Goal: Task Accomplishment & Management: Manage account settings

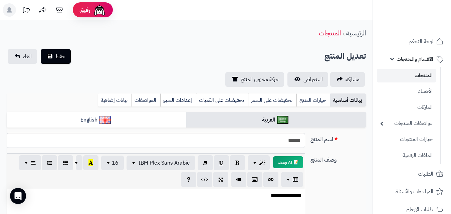
select select
click at [276, 34] on div "الرئيسية المنتجات" at bounding box center [186, 33] width 372 height 18
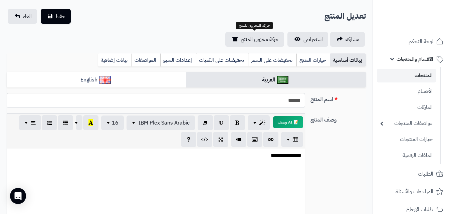
scroll to position [27, 0]
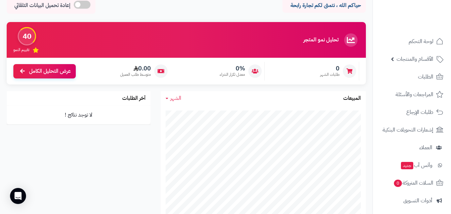
scroll to position [40, 0]
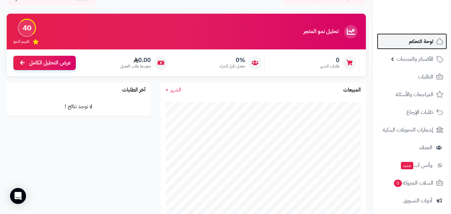
click at [419, 42] on span "لوحة التحكم" at bounding box center [421, 41] width 24 height 9
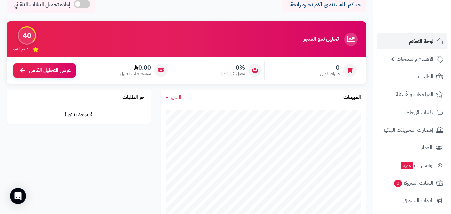
scroll to position [53, 0]
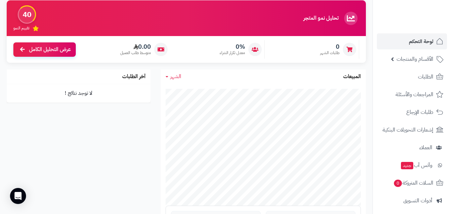
click at [449, 85] on ul "لوحة التحكم الأقسام والمنتجات المنتجات الأقسام الماركات مواصفات المنتجات مواصفا…" at bounding box center [412, 165] width 78 height 264
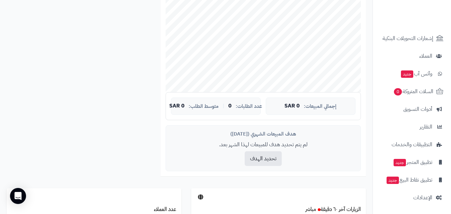
scroll to position [254, 0]
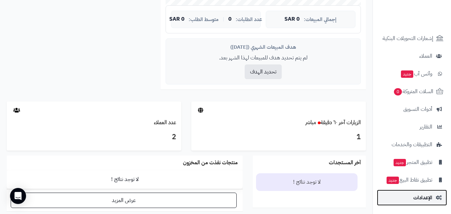
click at [422, 194] on span "الإعدادات" at bounding box center [422, 197] width 19 height 9
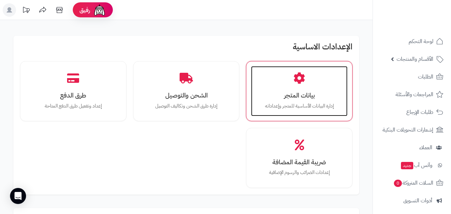
click at [288, 94] on h3 "بيانات المتجر" at bounding box center [299, 95] width 83 height 7
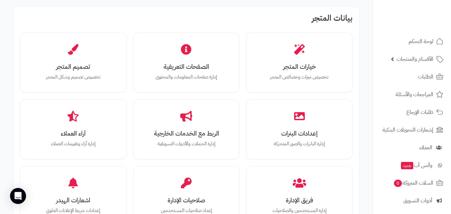
scroll to position [200, 0]
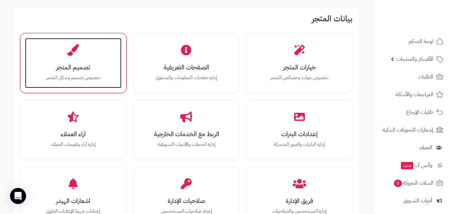
click at [67, 53] on icon at bounding box center [73, 50] width 12 height 12
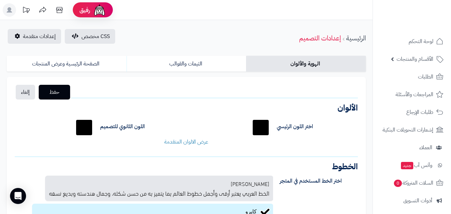
click at [345, 93] on div "حفظ إلغاء الشعار الصيغ المدعومة: JPG, PNG الحجم: 5 ميجا بحد أقصى الأبعاد: 160 ب…" at bounding box center [186, 201] width 359 height 248
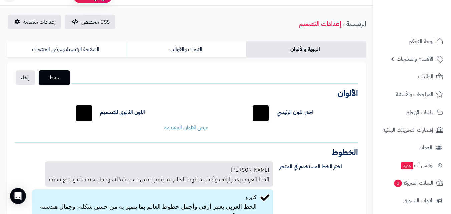
scroll to position [13, 0]
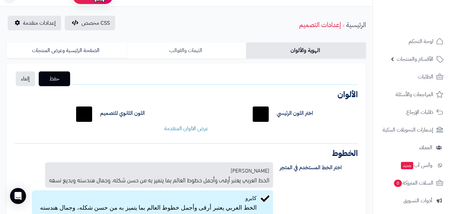
click at [182, 52] on link "الثيمات والقوالب" at bounding box center [186, 50] width 120 height 16
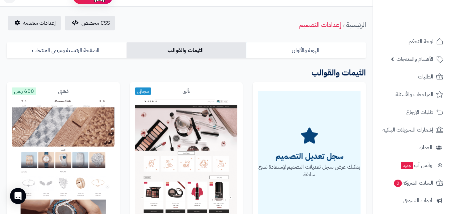
click at [298, 74] on h3 "الثيمات والقوالب" at bounding box center [186, 73] width 359 height 14
click at [249, 182] on div "سجل تعديل التصميم يمكنك عرض سجل تعديلات التصميم لإستعادة نسخ سابقة سجل التصميم" at bounding box center [309, 165] width 123 height 166
click at [247, 133] on div "تألق مجاني معاينة تطبيق الثيم" at bounding box center [186, 168] width 123 height 172
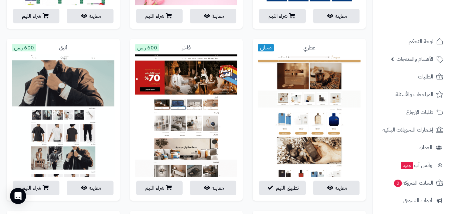
scroll to position [427, 0]
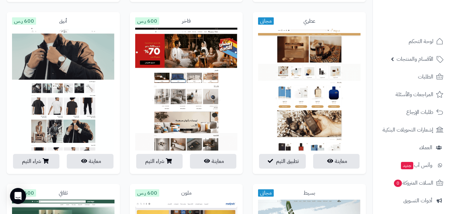
click at [244, 128] on div "فاخر 600 ر.س معاينة شراء الثيم" at bounding box center [186, 98] width 123 height 172
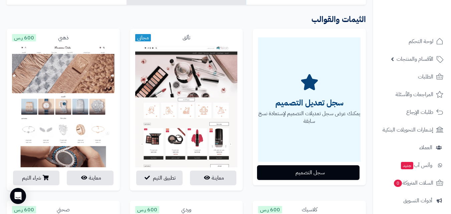
scroll to position [80, 0]
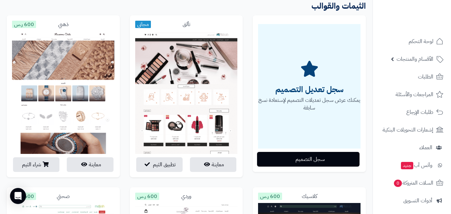
click at [244, 183] on div "تألق مجاني معاينة تطبيق الثيم" at bounding box center [186, 101] width 123 height 172
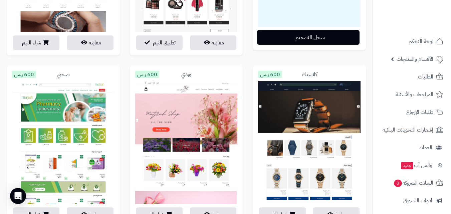
scroll to position [254, 0]
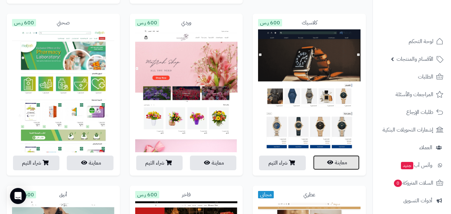
click at [333, 164] on button "معاينة" at bounding box center [336, 162] width 46 height 15
click at [251, 49] on div "كلاسيك 600 ر.س معاينة شراء الثيم" at bounding box center [309, 100] width 123 height 172
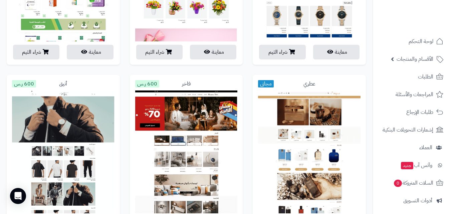
scroll to position [400, 0]
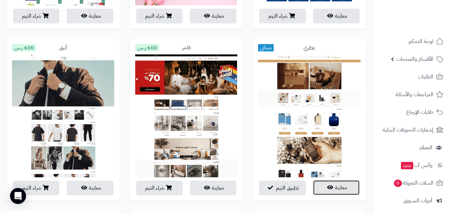
click at [328, 189] on icon "button" at bounding box center [330, 187] width 6 height 5
click at [360, 102] on img at bounding box center [309, 146] width 102 height 184
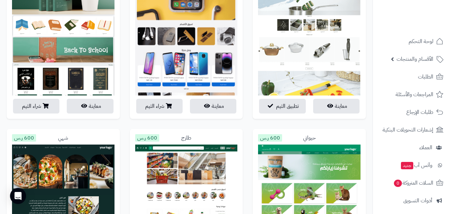
scroll to position [667, 0]
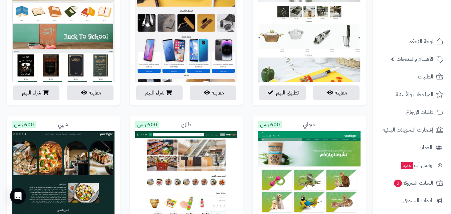
click at [366, 110] on div "بسيط مجاني معاينة تطبيق الثيم" at bounding box center [309, 30] width 123 height 172
click at [249, 113] on div "بسيط مجاني معاينة تطبيق الثيم" at bounding box center [309, 30] width 123 height 172
click at [244, 139] on div "طازج 600 ر.س معاينة شراء الثيم" at bounding box center [186, 201] width 123 height 172
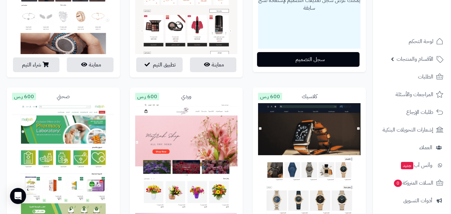
scroll to position [166, 0]
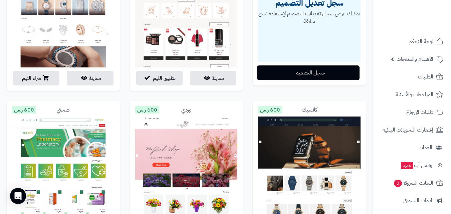
click at [219, 99] on div "تألق مجاني معاينة تطبيق الثيم" at bounding box center [186, 15] width 123 height 172
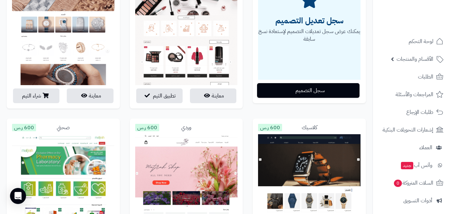
scroll to position [140, 0]
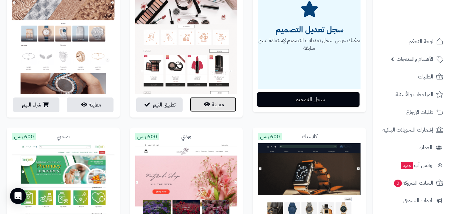
click at [217, 109] on button "معاينة" at bounding box center [213, 104] width 46 height 15
click at [251, 45] on div "سجل تعديل التصميم يمكنك عرض سجل تعديلات التصميم لإستعادة نسخ سابقة سجل التصميم" at bounding box center [309, 39] width 123 height 166
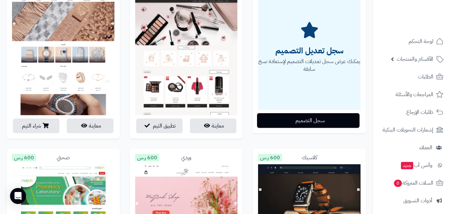
scroll to position [0, 0]
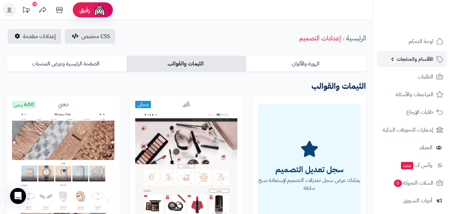
click at [418, 55] on span "الأقسام والمنتجات" at bounding box center [414, 58] width 37 height 9
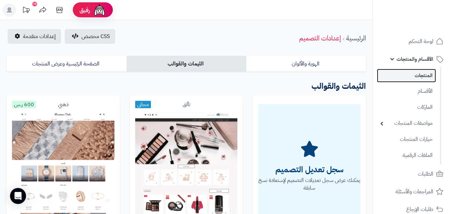
click at [421, 73] on link "المنتجات" at bounding box center [406, 76] width 59 height 14
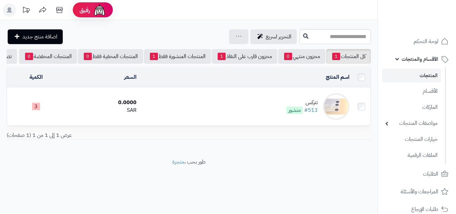
click at [314, 105] on div "تتركس" at bounding box center [301, 103] width 31 height 8
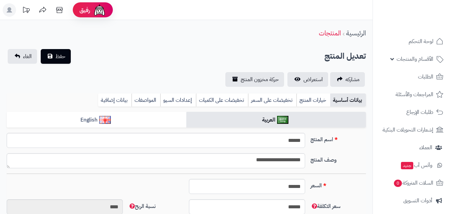
select select
click at [361, 144] on div "اسم المنتج *****" at bounding box center [186, 143] width 364 height 20
type input "****"
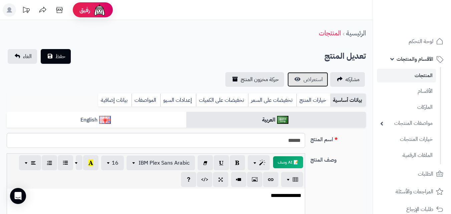
click at [313, 86] on link "استعراض" at bounding box center [307, 79] width 41 height 15
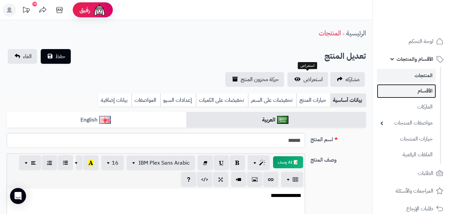
click at [424, 89] on link "الأقسام" at bounding box center [406, 91] width 59 height 14
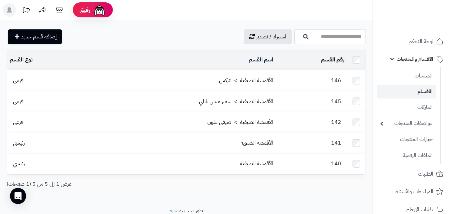
click at [369, 128] on div "رقم القسم المحدد: 0 حذف اسم القسم نوع القسم 146 الأقمشة الصيفية > تتركس فرعى 14…" at bounding box center [186, 121] width 369 height 144
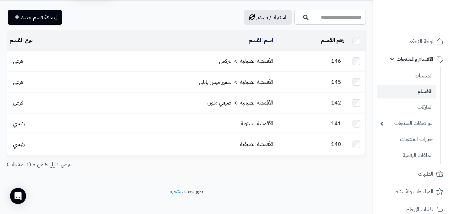
scroll to position [20, 0]
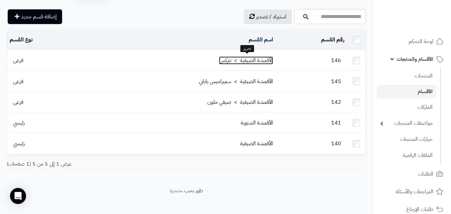
click at [233, 62] on link "الأقمشة الصيفية > تتركس" at bounding box center [246, 60] width 54 height 8
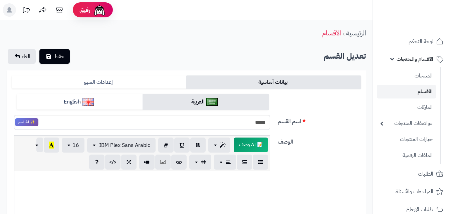
click at [347, 134] on div "اسم القسم ***** ✨ AI اسم" at bounding box center [186, 115] width 354 height 42
click at [356, 130] on div "اسم القسم ***** ✨ AI اسم" at bounding box center [186, 115] width 354 height 42
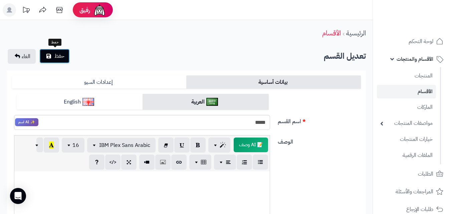
click at [59, 54] on span "حفظ" at bounding box center [59, 56] width 10 height 8
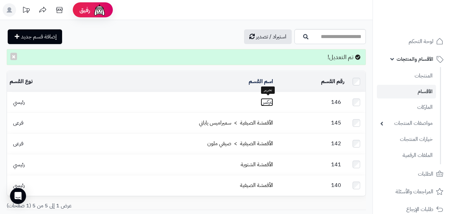
click at [266, 99] on link "تتركس" at bounding box center [267, 102] width 12 height 8
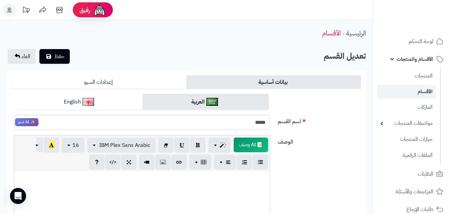
click at [336, 135] on div "اسم القسم ***** ✨ AI اسم" at bounding box center [186, 115] width 354 height 42
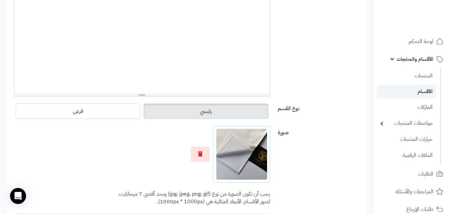
scroll to position [227, 0]
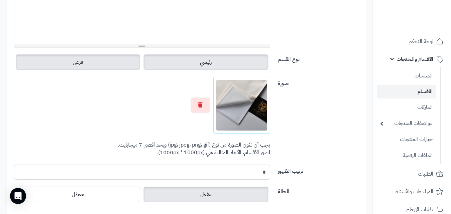
click at [95, 58] on label "فرعى" at bounding box center [78, 61] width 124 height 15
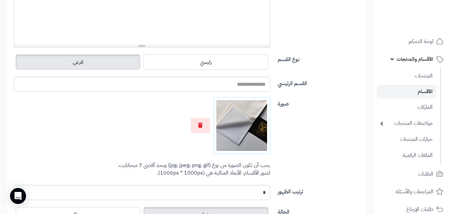
click at [341, 112] on div "صورة اختر الصورة الأساسية يجب أن تكون الصورة من نوع (jpg، jpeg، png، gif) وبحد …" at bounding box center [186, 141] width 354 height 88
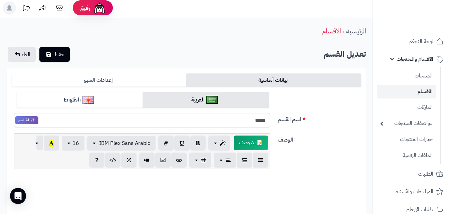
scroll to position [0, 0]
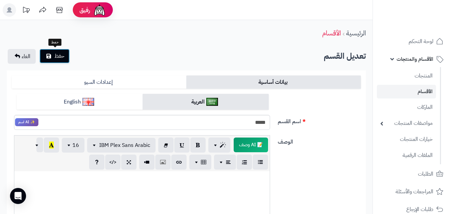
click at [63, 57] on span "حفظ" at bounding box center [59, 56] width 10 height 8
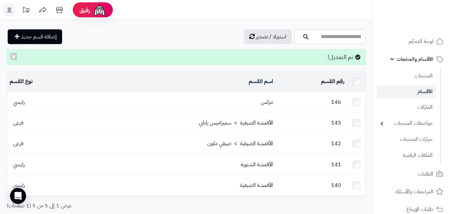
click at [368, 94] on div "رقم القسم المحدد: 0 حذف اسم القسم نوع القسم 146 تتركس رئيسي 145 الأقمشة الصيفية…" at bounding box center [186, 143] width 369 height 144
click at [266, 101] on link "تتركس" at bounding box center [267, 102] width 12 height 8
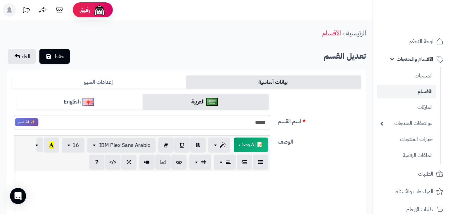
click at [347, 114] on div "اسم القسم ***** ✨ AI اسم" at bounding box center [186, 115] width 354 height 42
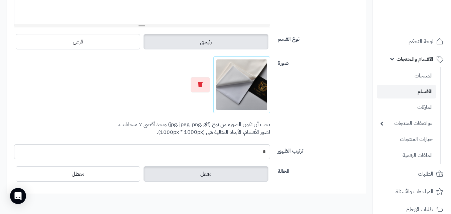
scroll to position [226, 0]
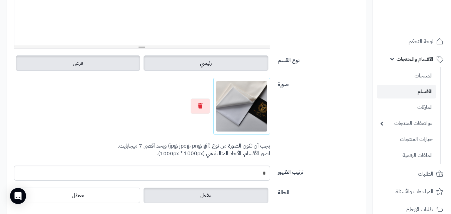
click at [68, 60] on label "فرعى" at bounding box center [78, 62] width 124 height 15
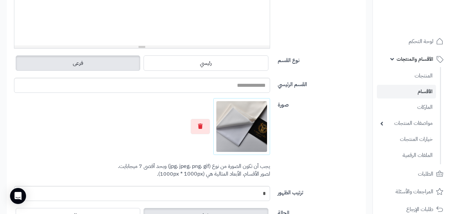
click at [354, 100] on label "صورة" at bounding box center [319, 103] width 89 height 11
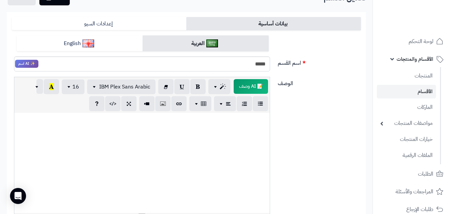
scroll to position [0, 0]
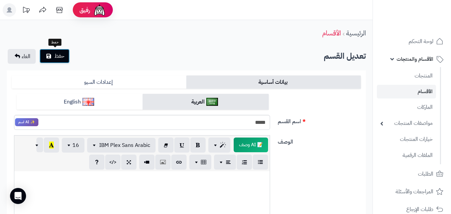
click at [52, 50] on button "حفظ" at bounding box center [54, 56] width 30 height 15
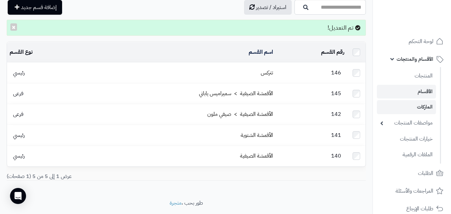
scroll to position [42, 0]
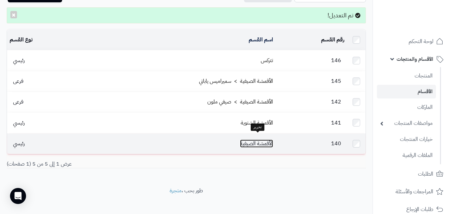
click at [257, 139] on link "الأقمشة الصيفية" at bounding box center [256, 143] width 33 height 8
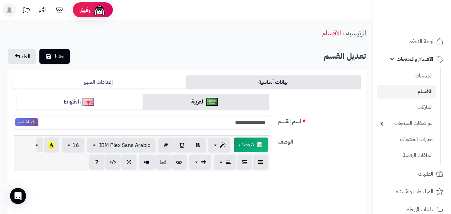
click at [347, 130] on div "**********" at bounding box center [186, 115] width 354 height 42
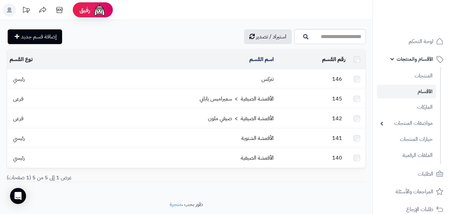
scroll to position [20, 0]
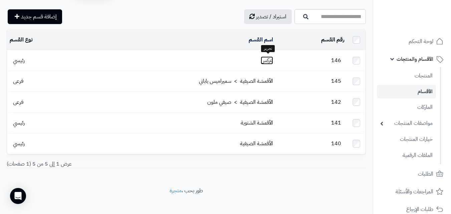
click at [264, 60] on link "تتركس" at bounding box center [267, 60] width 12 height 8
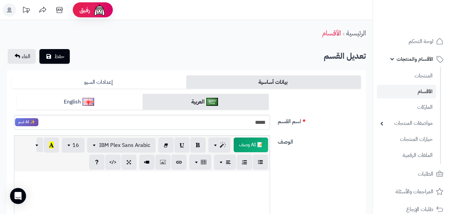
click at [339, 116] on label "اسم القسم" at bounding box center [319, 120] width 89 height 11
click at [270, 116] on input "*****" at bounding box center [142, 122] width 256 height 15
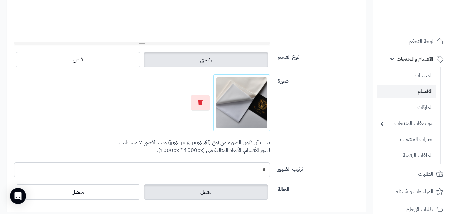
scroll to position [240, 0]
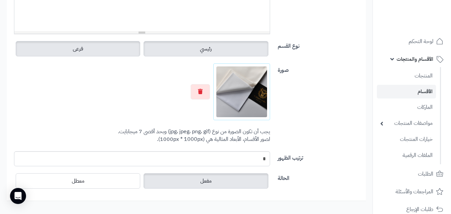
click at [66, 51] on label "فرعى" at bounding box center [78, 48] width 124 height 15
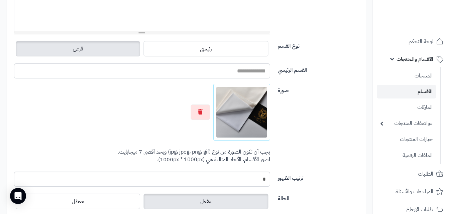
click at [359, 84] on label "صورة" at bounding box center [319, 89] width 89 height 11
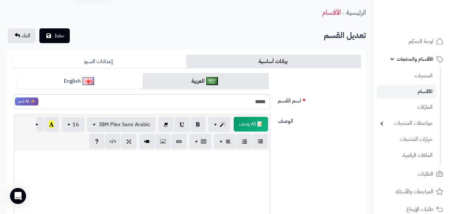
scroll to position [0, 0]
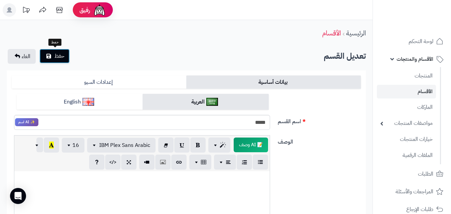
click at [60, 57] on span "حفظ" at bounding box center [59, 56] width 10 height 8
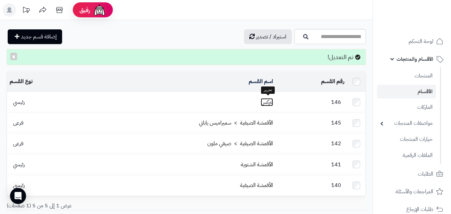
click at [267, 102] on link "تتركس" at bounding box center [267, 102] width 12 height 8
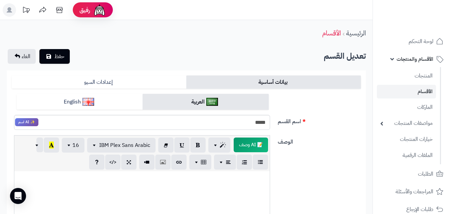
click at [343, 132] on div "اسم القسم ***** ✨ AI اسم" at bounding box center [186, 115] width 354 height 42
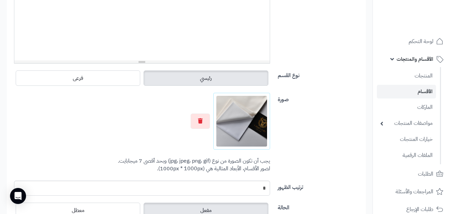
scroll to position [214, 0]
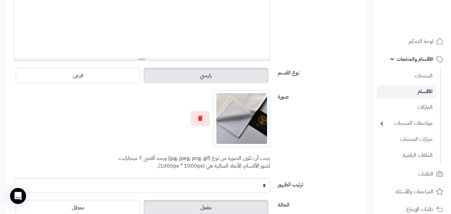
click at [75, 84] on div "رئيسي فرعى" at bounding box center [142, 75] width 256 height 19
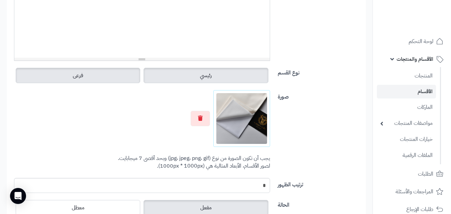
click at [74, 82] on label "فرعى" at bounding box center [78, 75] width 124 height 15
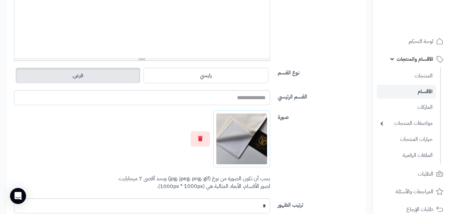
click at [340, 124] on div "صورة اختر الصورة الأساسية يجب أن تكون الصورة من نوع (jpg، jpeg، png، gif) وبحد …" at bounding box center [186, 154] width 354 height 88
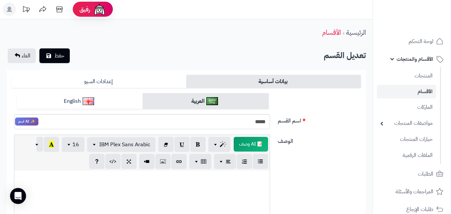
scroll to position [0, 0]
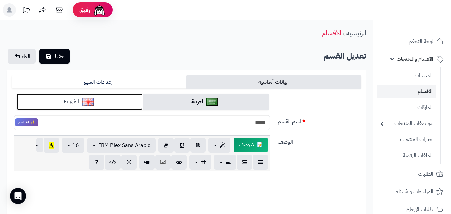
click at [75, 103] on link "English" at bounding box center [80, 102] width 126 height 16
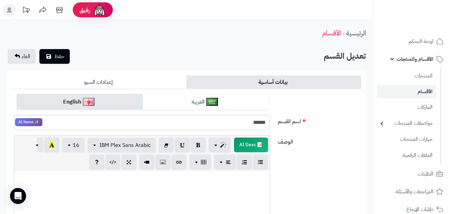
click at [56, 56] on span "حفظ" at bounding box center [59, 56] width 10 height 8
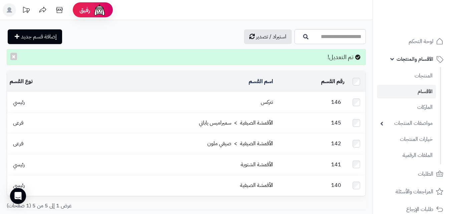
click at [369, 117] on div "رقم القسم المحدد: 0 حذف اسم القسم نوع القسم 146 تتركس رئيسي 145 الأقمشة الصيفية…" at bounding box center [186, 143] width 369 height 144
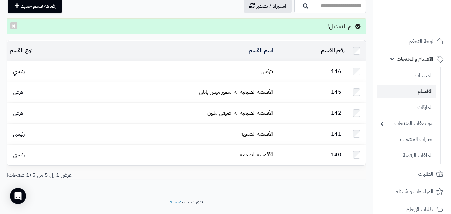
scroll to position [42, 0]
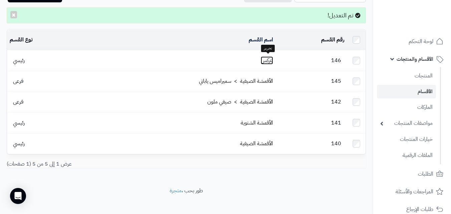
click at [263, 60] on link "تتركس" at bounding box center [267, 60] width 12 height 8
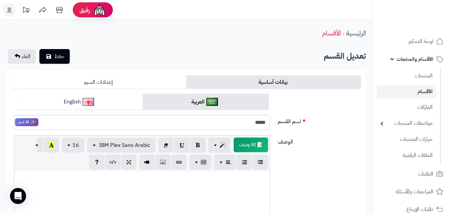
click at [152, 34] on div "الرئيسية الأقسام" at bounding box center [186, 33] width 372 height 18
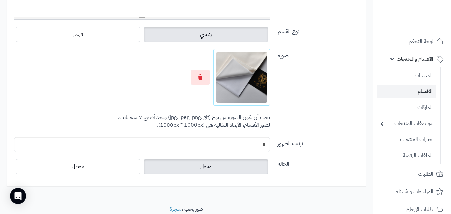
scroll to position [253, 0]
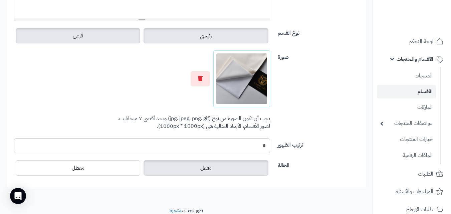
click at [79, 35] on span "فرعى" at bounding box center [78, 36] width 10 height 8
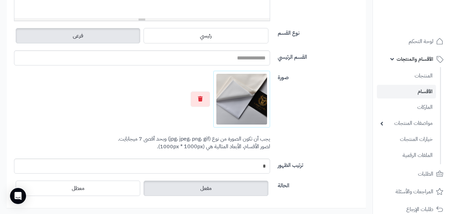
click at [79, 35] on span "فرعى" at bounding box center [78, 36] width 10 height 8
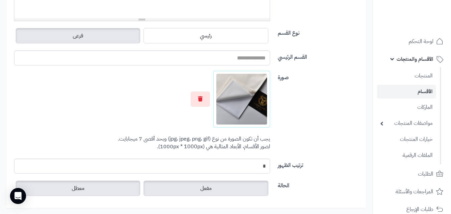
click at [67, 191] on label "معطل" at bounding box center [78, 188] width 124 height 15
click at [214, 194] on label "مفعل" at bounding box center [205, 188] width 124 height 15
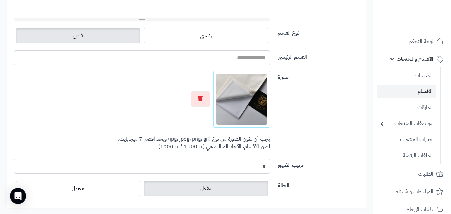
click at [260, 164] on input "*" at bounding box center [142, 165] width 256 height 15
type input "*"
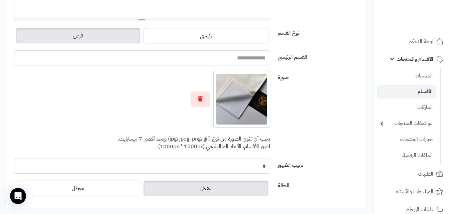
click at [358, 141] on div "صورة اختر الصورة الأساسية يجب أن تكون الصورة من نوع (jpg، jpeg، png، gif) وبحد …" at bounding box center [186, 115] width 354 height 88
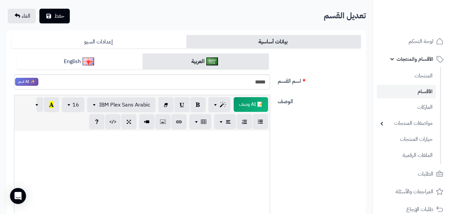
scroll to position [40, 0]
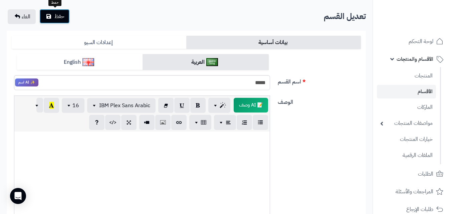
click at [67, 14] on button "حفظ" at bounding box center [54, 16] width 30 height 15
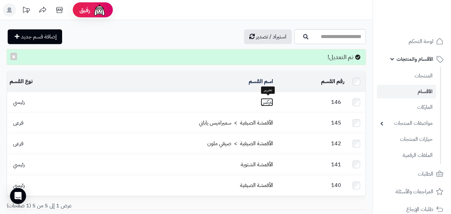
click at [267, 99] on link "تتركس" at bounding box center [267, 102] width 12 height 8
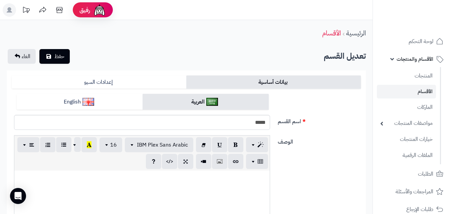
drag, startPoint x: 0, startPoint y: 0, endPoint x: 325, endPoint y: 120, distance: 346.3
click at [325, 120] on label "اسم القسم" at bounding box center [319, 120] width 89 height 11
click at [270, 120] on input "*****" at bounding box center [142, 122] width 256 height 15
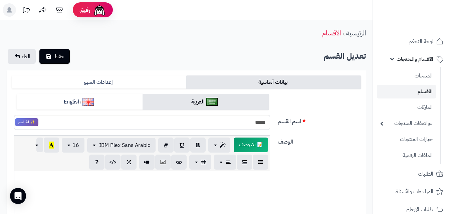
click at [341, 118] on label "اسم القسم" at bounding box center [319, 120] width 89 height 11
click at [270, 118] on input "*****" at bounding box center [142, 122] width 256 height 15
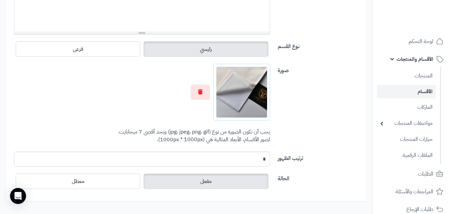
scroll to position [239, 0]
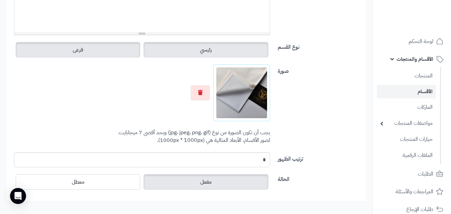
click at [71, 52] on label "فرعى" at bounding box center [78, 49] width 124 height 15
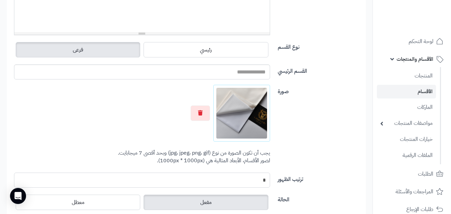
click at [257, 178] on input "*" at bounding box center [142, 179] width 256 height 15
click at [344, 138] on div "صورة اختر الصورة الأساسية يجب أن تكون الصورة من نوع (jpg، jpeg، png، gif) وبحد …" at bounding box center [186, 129] width 354 height 88
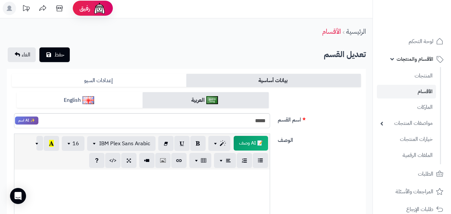
scroll to position [0, 0]
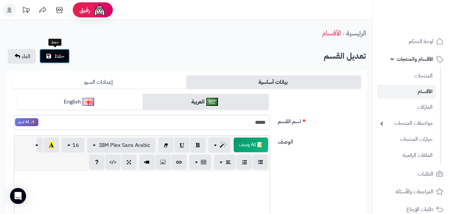
click at [53, 52] on button "حفظ" at bounding box center [54, 56] width 30 height 15
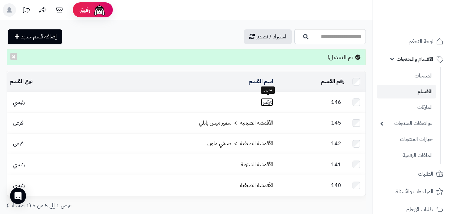
click at [268, 98] on link "تتركس" at bounding box center [267, 102] width 12 height 8
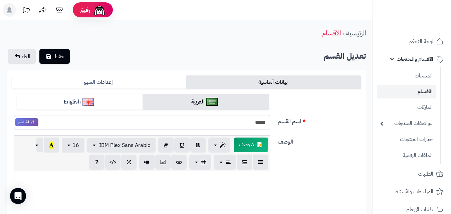
click at [348, 136] on label "الوصف" at bounding box center [319, 140] width 89 height 11
click at [0, 0] on textarea "الوصف" at bounding box center [0, 0] width 0 height 0
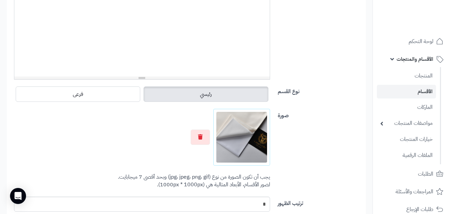
scroll to position [172, 0]
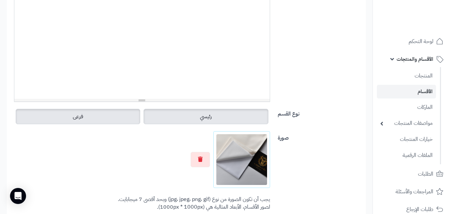
click at [109, 124] on label "فرعى" at bounding box center [78, 116] width 124 height 15
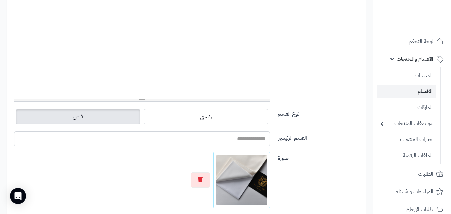
click at [348, 126] on div "نوع القسم رئيسي فرعى" at bounding box center [186, 119] width 354 height 24
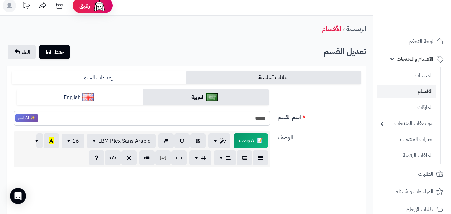
scroll to position [0, 0]
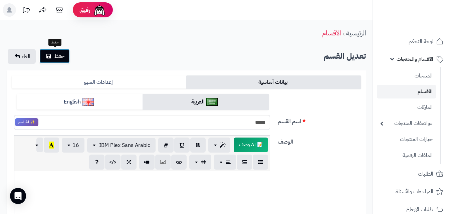
click at [57, 58] on span "حفظ" at bounding box center [59, 56] width 10 height 8
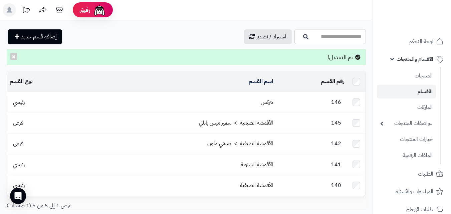
click at [23, 98] on span "رئيسي" at bounding box center [19, 102] width 18 height 8
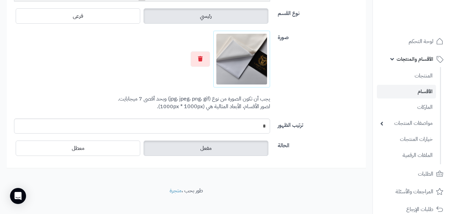
scroll to position [279, 0]
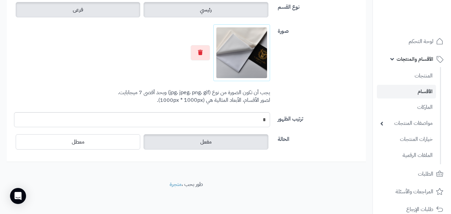
click at [71, 6] on label "فرعى" at bounding box center [78, 9] width 124 height 15
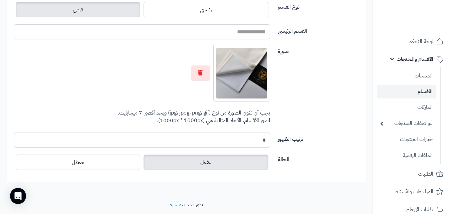
click at [209, 32] on input "القسم الرئيسي" at bounding box center [142, 31] width 256 height 15
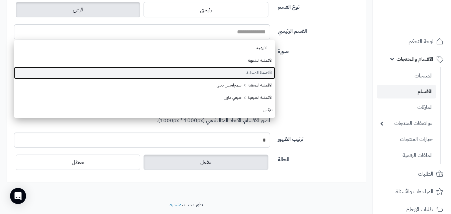
click at [261, 71] on link "الأقمشة الصيفية" at bounding box center [144, 73] width 261 height 12
type input "**********"
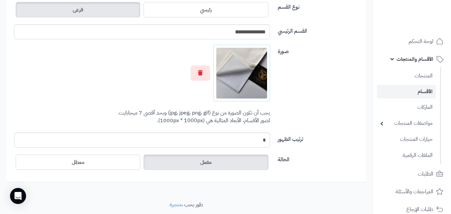
click at [332, 98] on div "صورة اختر الصورة الأساسية يجب أن تكون الصورة من نوع (jpg، jpeg، png، gif) وبحد …" at bounding box center [186, 89] width 354 height 88
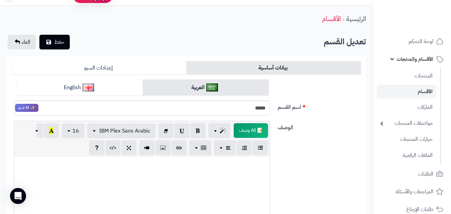
scroll to position [0, 0]
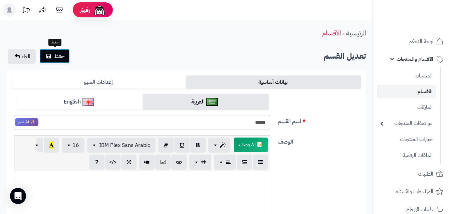
click at [60, 55] on span "حفظ" at bounding box center [59, 56] width 10 height 8
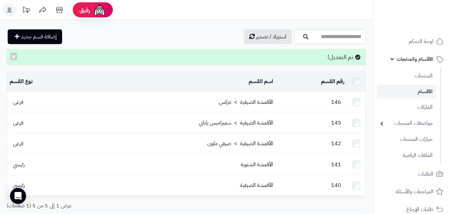
click at [429, 87] on link "الأقسام" at bounding box center [406, 92] width 59 height 14
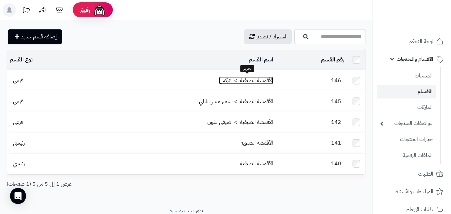
click at [263, 80] on link "الأقمشة الصيفية > تتركس" at bounding box center [246, 80] width 54 height 8
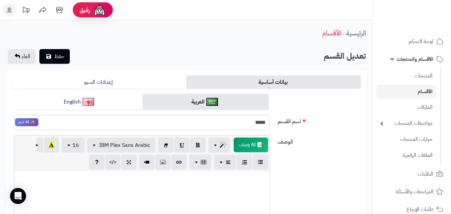
click at [421, 77] on link "المنتجات" at bounding box center [406, 76] width 59 height 14
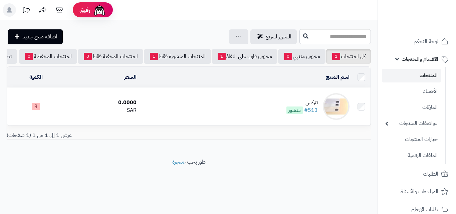
click at [313, 104] on div "تتركس" at bounding box center [301, 103] width 31 height 8
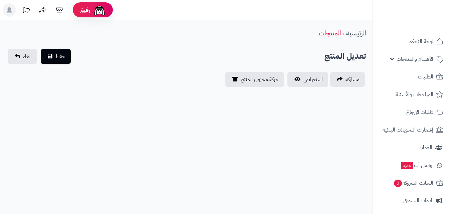
select select
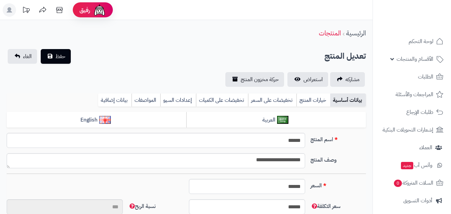
type input "****"
type input "********"
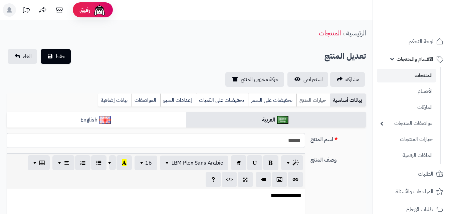
type input "****"
click at [311, 80] on span "استعراض" at bounding box center [312, 79] width 19 height 8
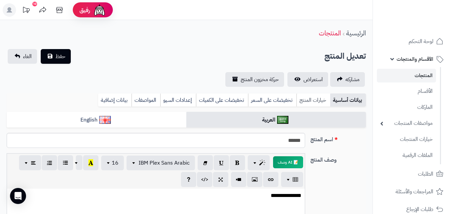
click at [317, 101] on link "خيارات المنتج" at bounding box center [313, 99] width 34 height 13
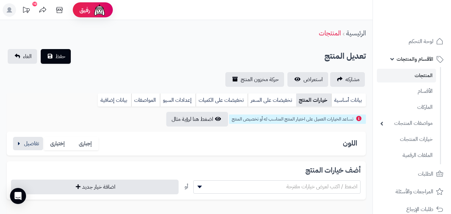
click at [308, 98] on link "خيارات المنتج" at bounding box center [313, 99] width 35 height 13
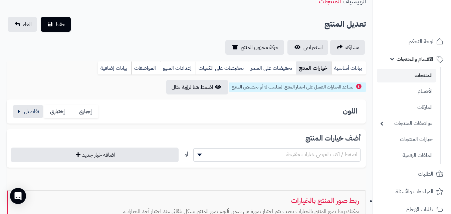
scroll to position [40, 0]
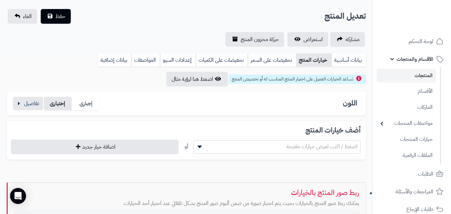
click at [61, 101] on label "إختيارى" at bounding box center [58, 104] width 28 height 14
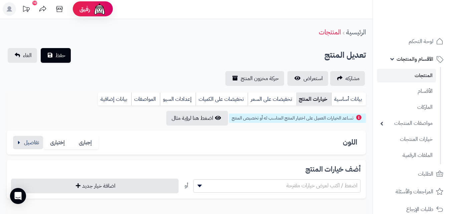
scroll to position [0, 0]
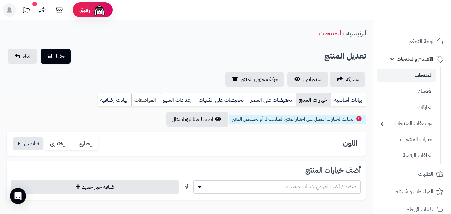
click at [142, 100] on link "المواصفات" at bounding box center [145, 99] width 29 height 13
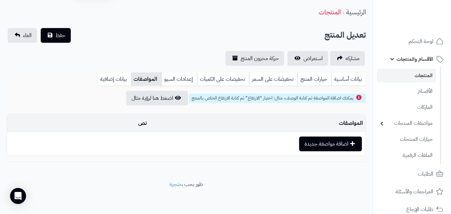
scroll to position [8, 0]
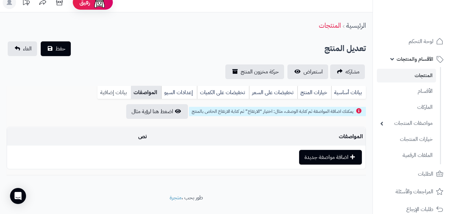
click at [118, 89] on link "بيانات إضافية" at bounding box center [113, 92] width 33 height 13
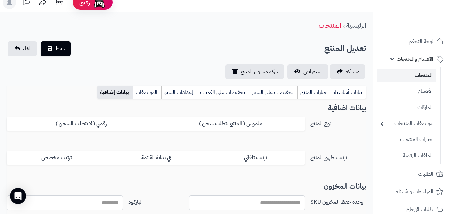
click at [29, 98] on div "بيانات أساسية خيارات المنتج تخفيضات على السعر تخفيضات على الكميات إعدادات السيو…" at bounding box center [186, 95] width 359 height 18
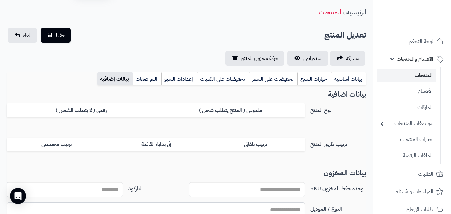
scroll to position [61, 0]
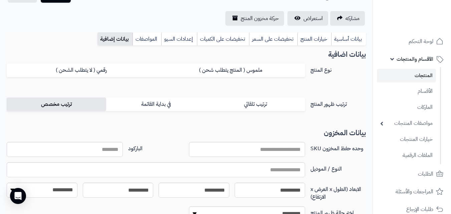
click at [54, 108] on label "ترتيب مخصص" at bounding box center [56, 104] width 99 height 14
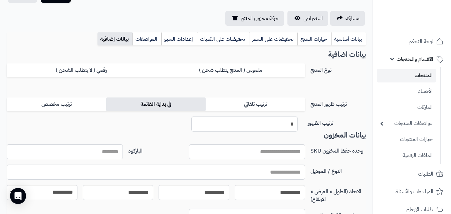
click at [152, 106] on label "في بداية القائمة" at bounding box center [155, 104] width 99 height 14
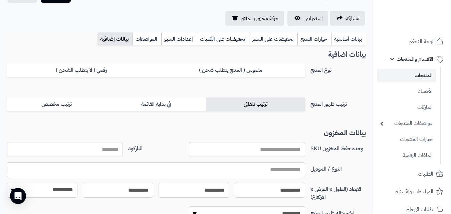
click at [254, 106] on label "ترتيب تلقائي" at bounding box center [255, 104] width 99 height 14
click at [364, 94] on div "بيانات اضافية نوع المنتج ملموس ( المنتج يتطلب شحن ) رقمي ( لا يتطلب الشحن ) الم…" at bounding box center [186, 84] width 359 height 66
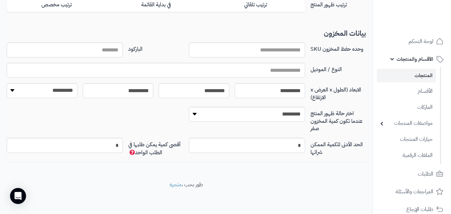
scroll to position [161, 0]
click at [370, 101] on div "**********" at bounding box center [186, 47] width 372 height 229
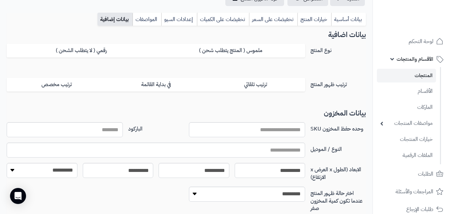
scroll to position [67, 0]
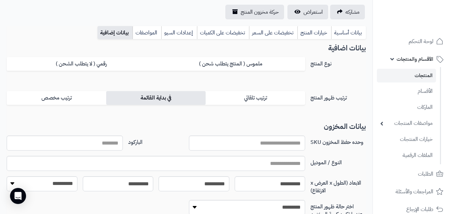
click at [157, 102] on label "في بداية القائمة" at bounding box center [155, 98] width 99 height 14
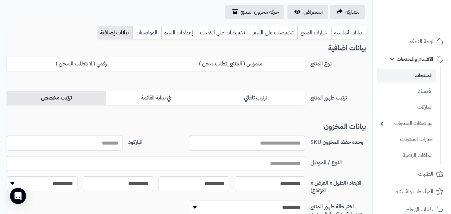
click at [82, 98] on label "ترتيب مخصص" at bounding box center [56, 98] width 99 height 14
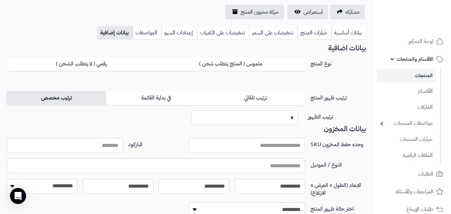
click at [82, 98] on label "ترتيب مخصص" at bounding box center [56, 98] width 99 height 14
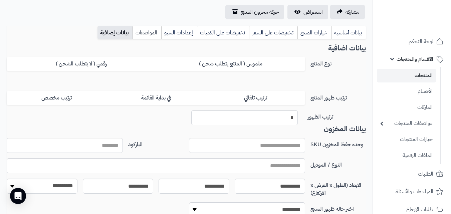
click at [150, 31] on link "المواصفات" at bounding box center [146, 32] width 29 height 13
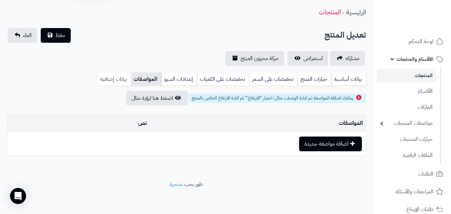
click at [111, 78] on link "بيانات إضافية" at bounding box center [113, 78] width 33 height 13
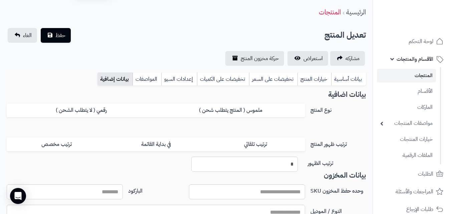
scroll to position [67, 0]
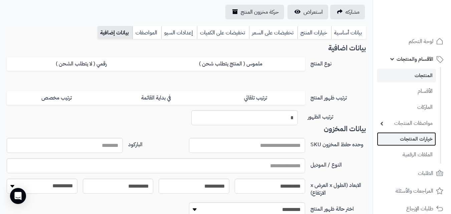
click at [414, 139] on link "خيارات المنتجات" at bounding box center [406, 139] width 59 height 14
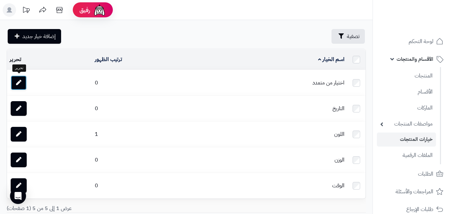
click at [17, 82] on icon at bounding box center [18, 82] width 5 height 5
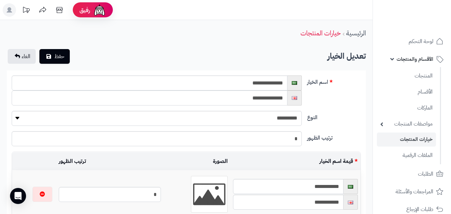
click at [347, 105] on div "**********" at bounding box center [186, 92] width 354 height 35
click at [359, 118] on label "النوع" at bounding box center [333, 116] width 59 height 11
click at [302, 118] on select "**********" at bounding box center [157, 118] width 290 height 15
click at [359, 118] on label "النوع" at bounding box center [333, 116] width 59 height 11
click at [302, 118] on select "**********" at bounding box center [157, 118] width 290 height 15
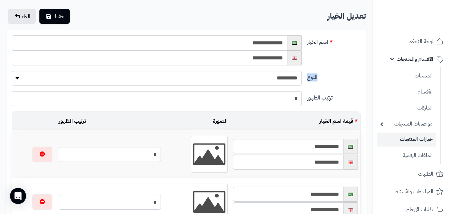
scroll to position [27, 0]
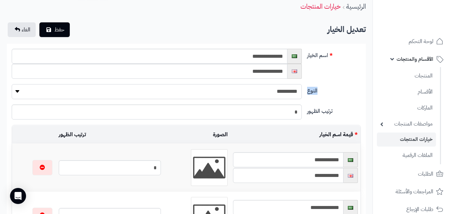
click at [279, 93] on select "**********" at bounding box center [157, 91] width 290 height 15
click at [269, 89] on select "**********" at bounding box center [157, 91] width 290 height 15
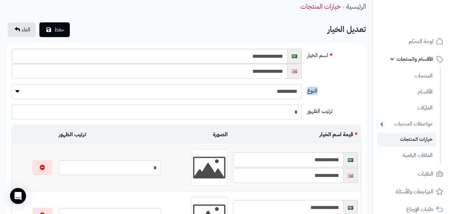
click at [269, 89] on select "**********" at bounding box center [157, 91] width 290 height 15
click at [349, 80] on div "**********" at bounding box center [186, 66] width 354 height 35
click at [416, 139] on link "خيارات المنتجات" at bounding box center [406, 139] width 59 height 14
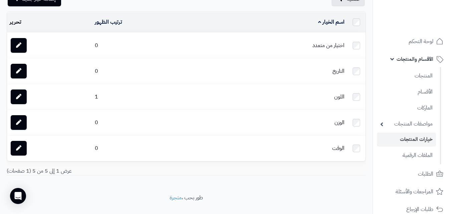
scroll to position [36, 0]
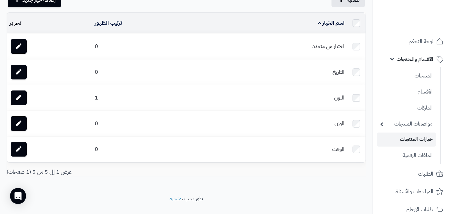
click at [419, 136] on link "خيارات المنتجات" at bounding box center [406, 139] width 59 height 14
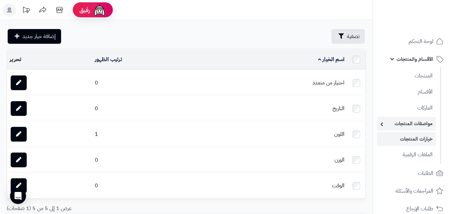
click at [420, 121] on link "مواصفات المنتجات" at bounding box center [406, 124] width 59 height 14
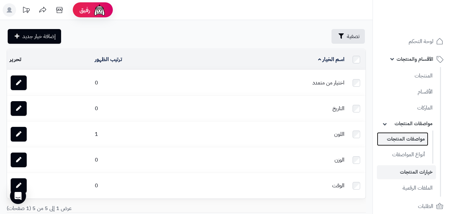
click at [401, 136] on link "مواصفات المنتجات" at bounding box center [402, 139] width 51 height 14
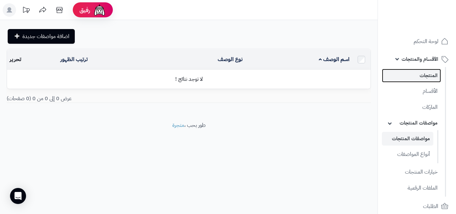
click at [428, 75] on link "المنتجات" at bounding box center [411, 76] width 59 height 14
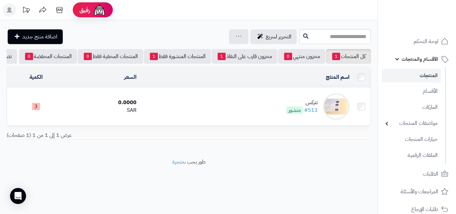
click at [308, 104] on div "تتركس" at bounding box center [301, 103] width 31 height 8
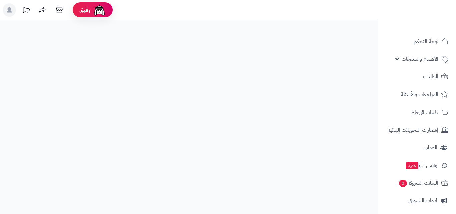
select select
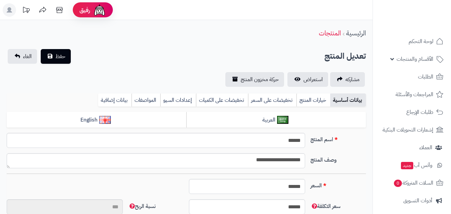
type input "****"
type input "********"
type input "****"
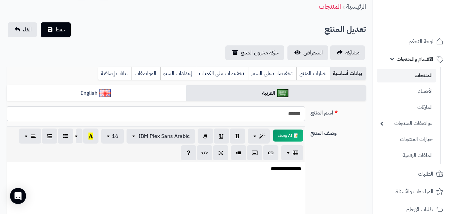
scroll to position [40, 0]
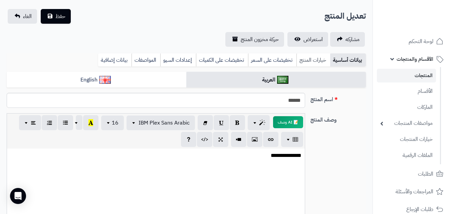
click at [320, 62] on link "خيارات المنتج" at bounding box center [313, 59] width 34 height 13
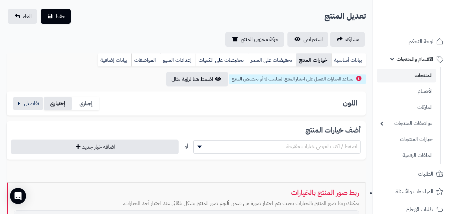
click at [60, 106] on label "إختيارى" at bounding box center [58, 104] width 28 height 14
click at [16, 104] on button "button" at bounding box center [28, 102] width 30 height 13
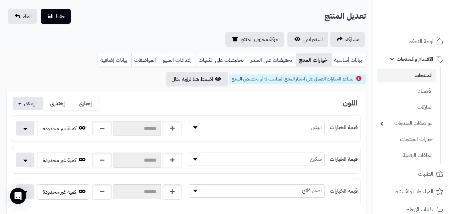
click at [15, 78] on div "تساعد الخيارات العميل على اختيار المنتج المناسب له أو تخصيص المنتج اضغط هنا لرؤ…" at bounding box center [186, 79] width 359 height 15
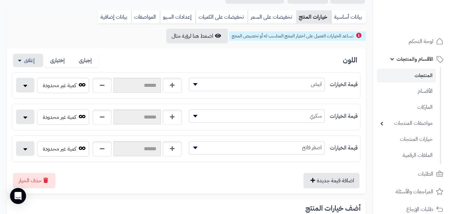
scroll to position [107, 0]
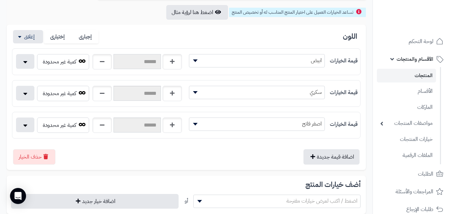
click at [129, 63] on input "text" at bounding box center [136, 61] width 47 height 15
click at [21, 58] on button "button" at bounding box center [25, 61] width 18 height 15
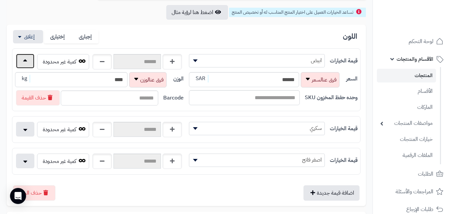
click at [21, 58] on button "button" at bounding box center [25, 61] width 18 height 15
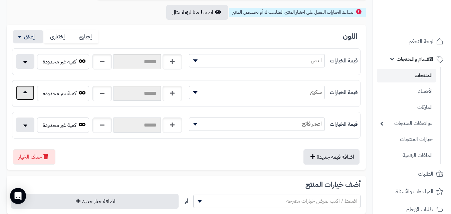
click at [22, 89] on button "button" at bounding box center [25, 92] width 18 height 15
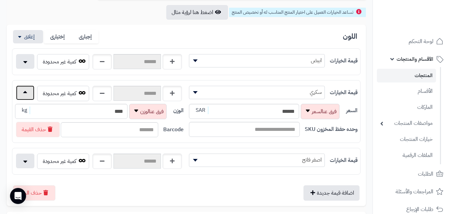
click at [22, 89] on button "button" at bounding box center [25, 92] width 18 height 15
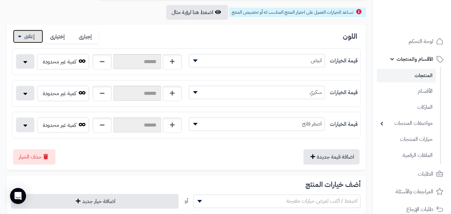
click at [30, 36] on button "button" at bounding box center [28, 36] width 30 height 13
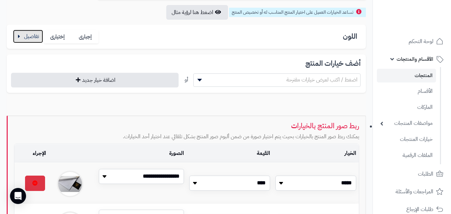
click at [30, 36] on button "button" at bounding box center [28, 36] width 30 height 13
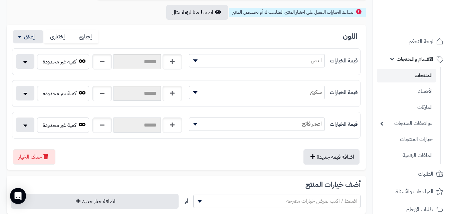
click at [370, 136] on div "**********" at bounding box center [186, 214] width 372 height 455
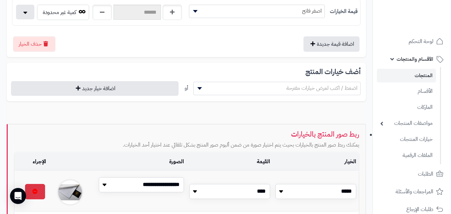
scroll to position [215, 0]
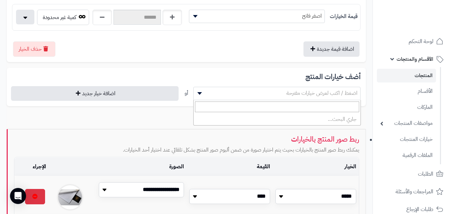
click at [215, 91] on span "اضغط / اكتب لعرض خيارات مقترحة" at bounding box center [277, 93] width 167 height 10
click at [220, 76] on h3 "أضف خيارات المنتج" at bounding box center [186, 77] width 348 height 8
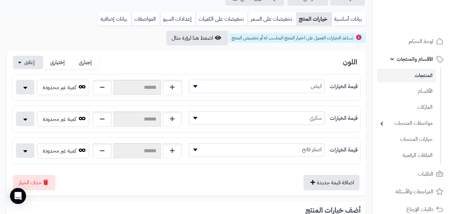
scroll to position [68, 0]
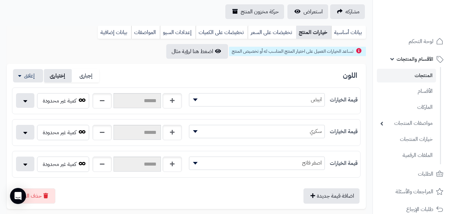
click at [56, 72] on label "إختيارى" at bounding box center [58, 76] width 28 height 14
click at [56, 73] on label "إختيارى" at bounding box center [58, 76] width 28 height 14
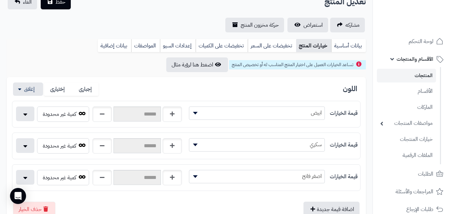
scroll to position [28, 0]
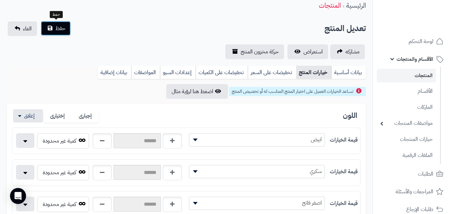
click at [54, 27] on button "حفظ" at bounding box center [56, 28] width 30 height 15
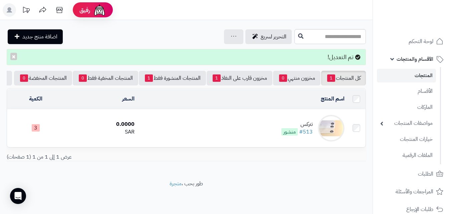
click at [309, 127] on div "تتركس" at bounding box center [296, 124] width 31 height 8
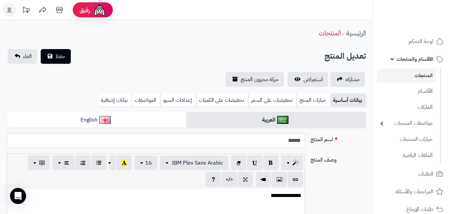
select select
